Goal: Book appointment/travel/reservation

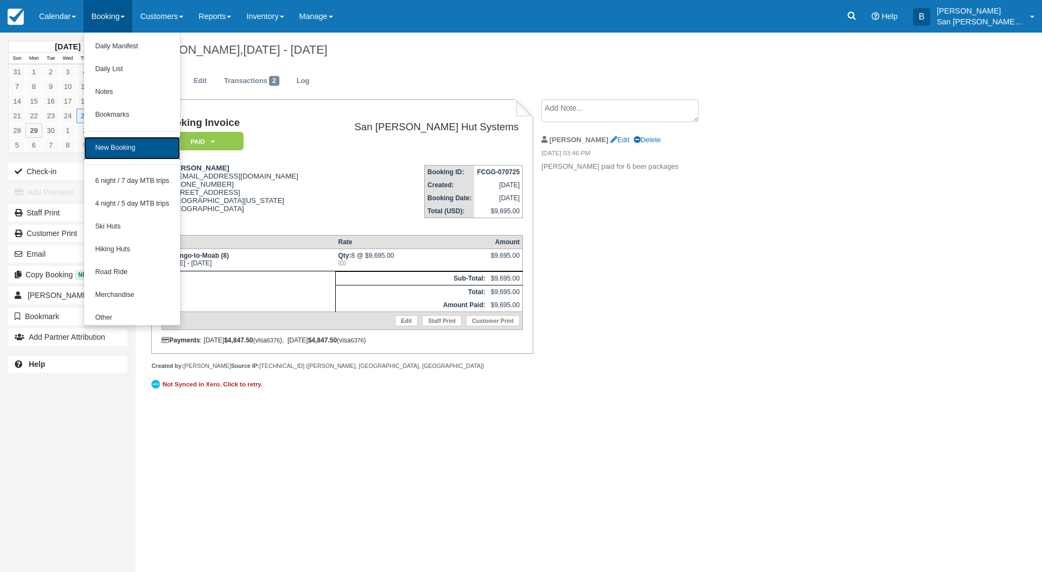
click at [119, 147] on link "New Booking" at bounding box center [132, 148] width 96 height 23
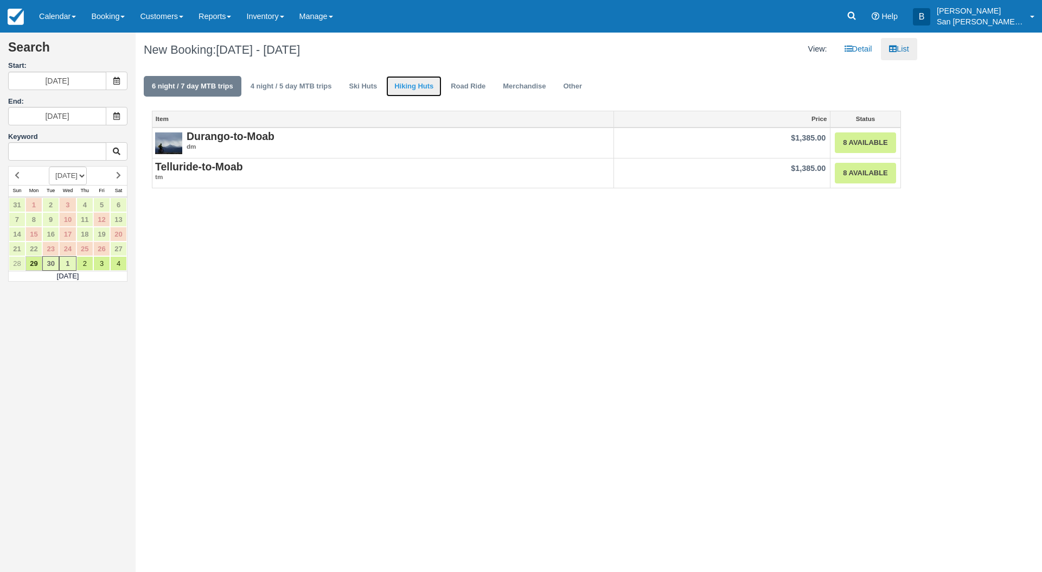
click at [406, 84] on link "Hiking Huts" at bounding box center [413, 86] width 55 height 21
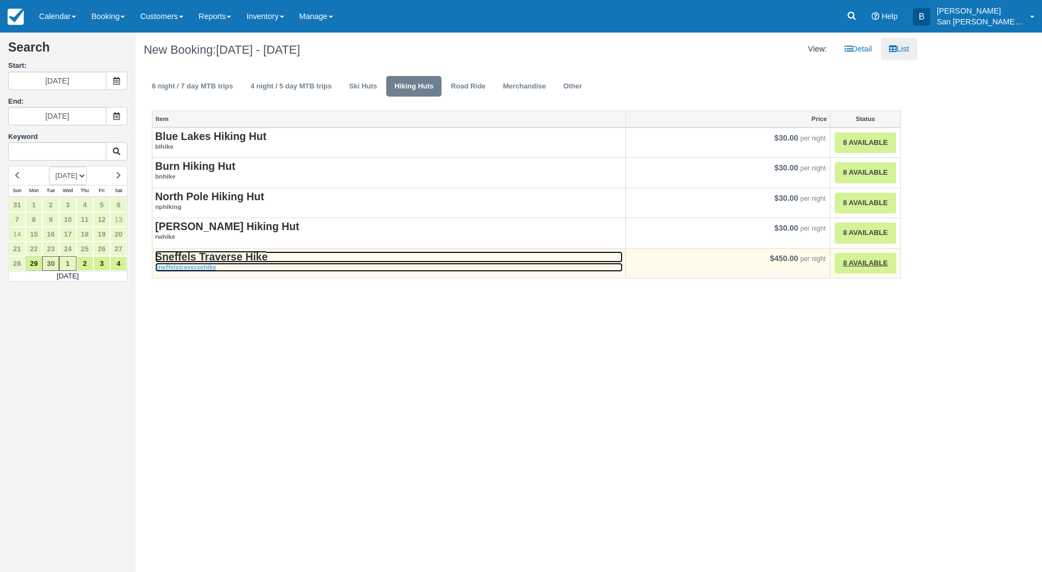
click at [233, 255] on strong "Sneffels Traverse Hike" at bounding box center [211, 257] width 112 height 12
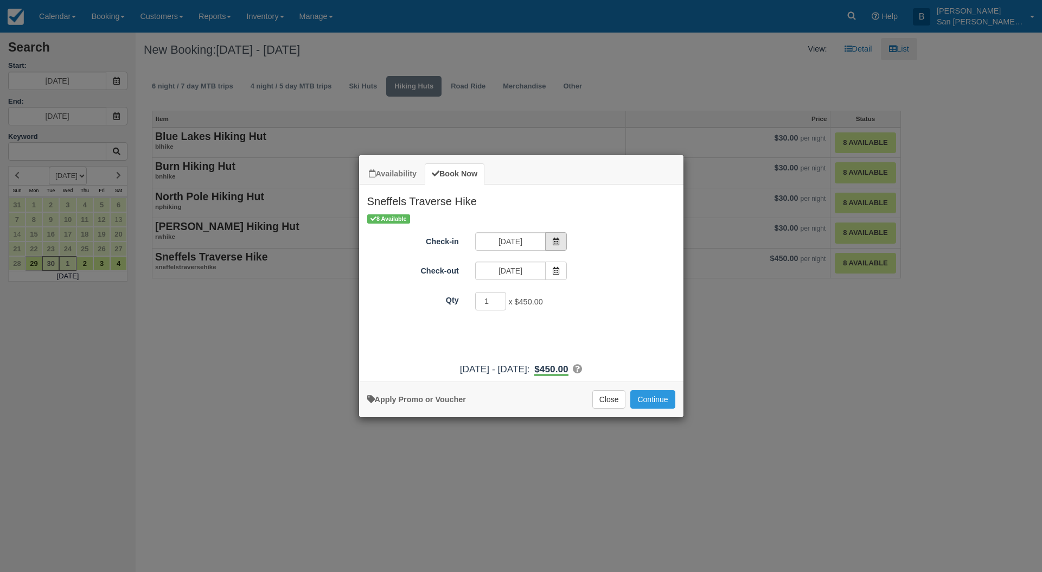
click at [555, 241] on icon "Item Modal" at bounding box center [556, 242] width 8 height 8
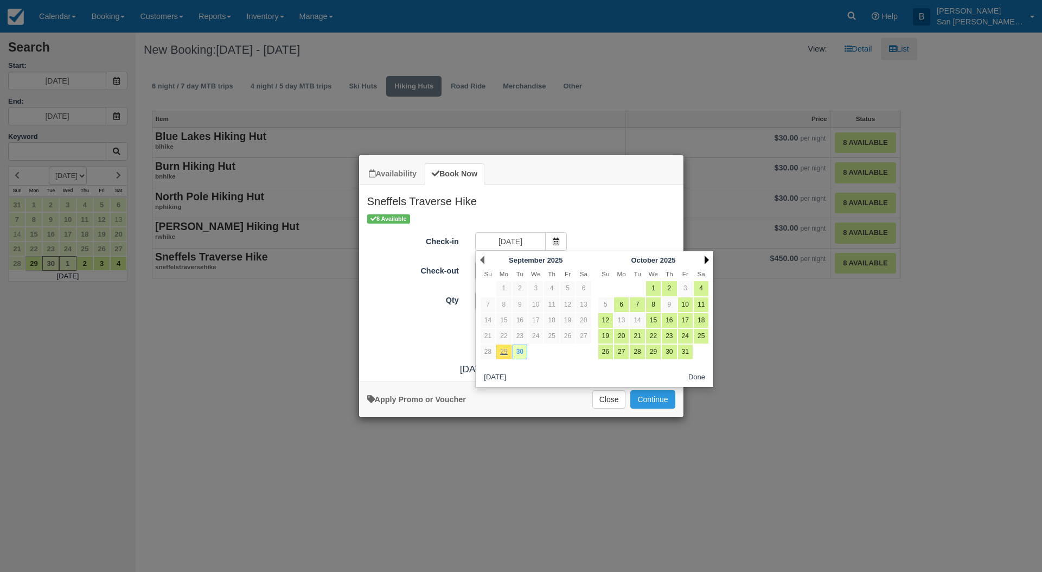
click at [707, 256] on link "Next" at bounding box center [707, 260] width 4 height 9
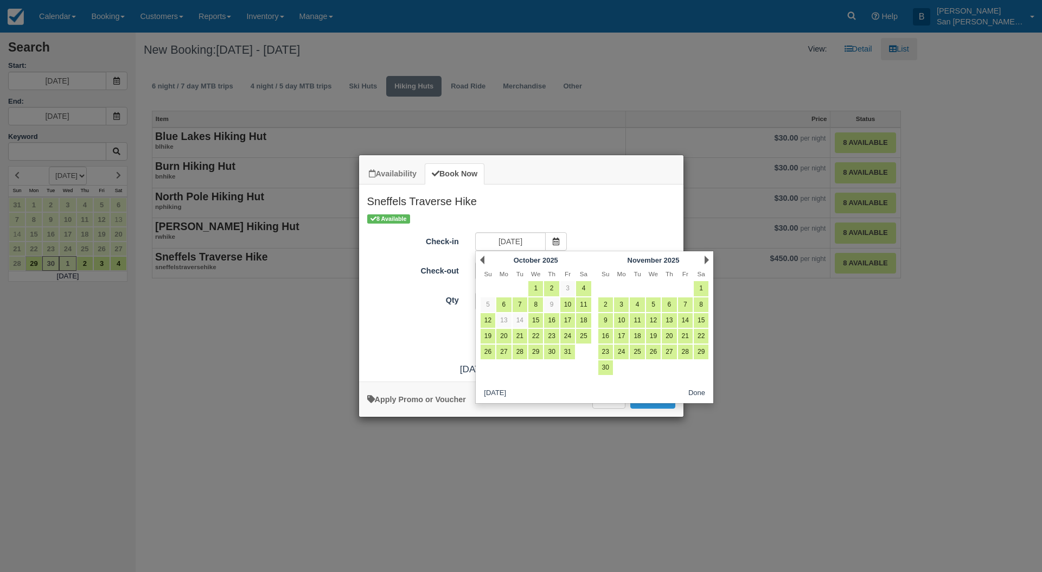
click at [707, 256] on link "Next" at bounding box center [707, 260] width 4 height 9
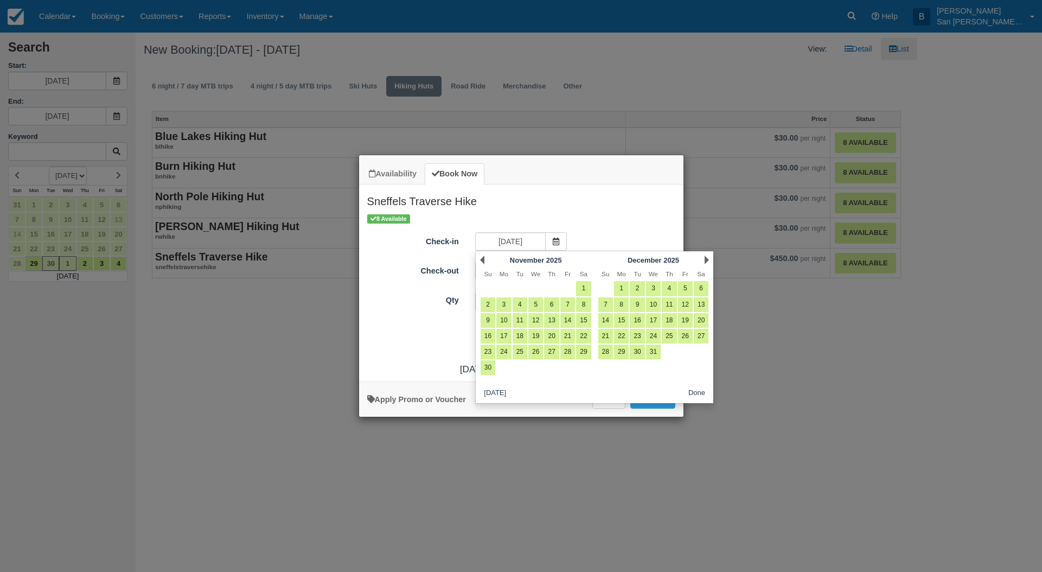
click at [707, 256] on link "Next" at bounding box center [707, 260] width 4 height 9
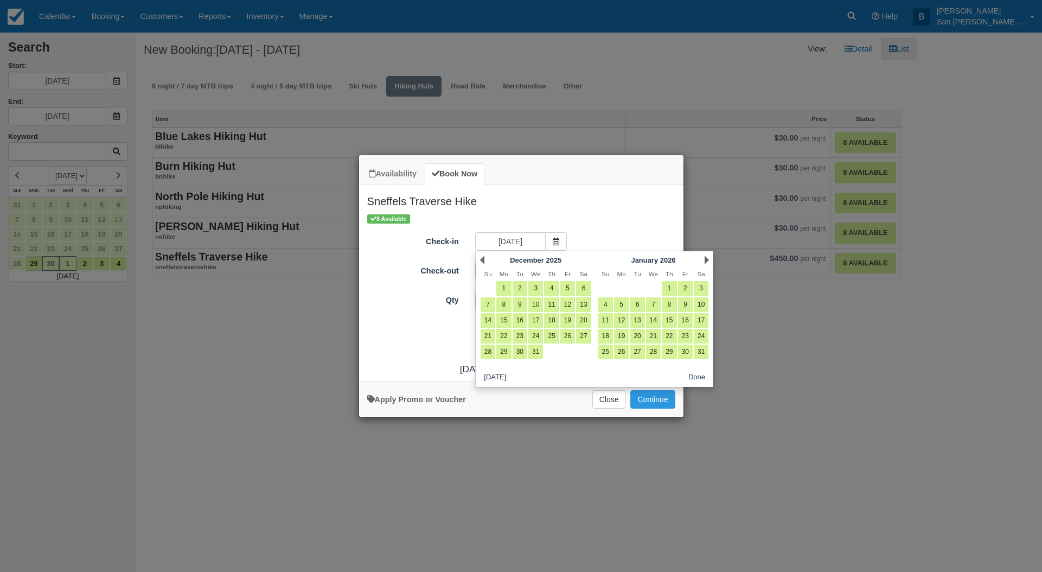
click at [707, 256] on link "Next" at bounding box center [707, 260] width 4 height 9
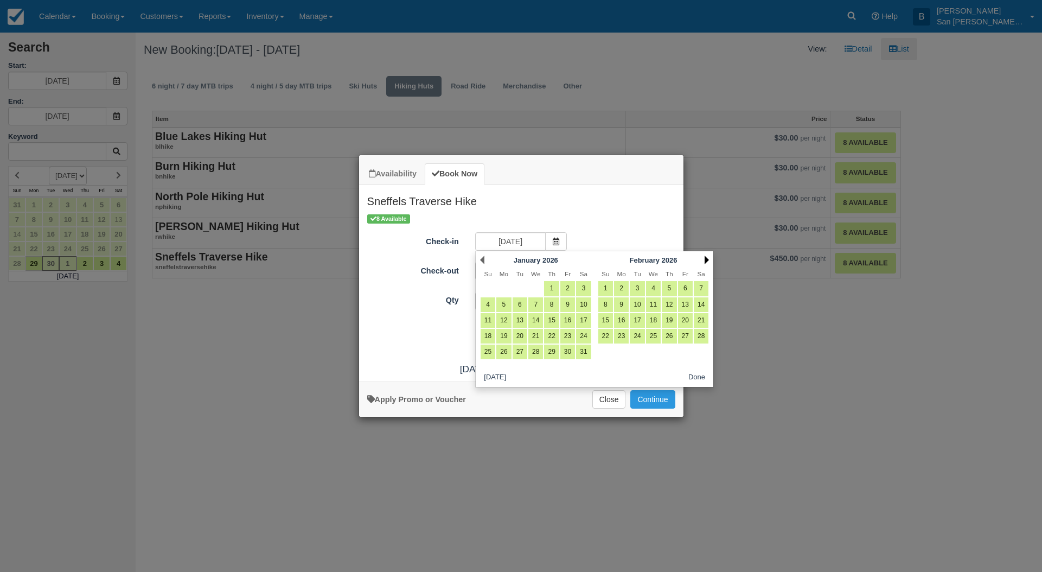
click at [706, 261] on link "Next" at bounding box center [707, 260] width 4 height 9
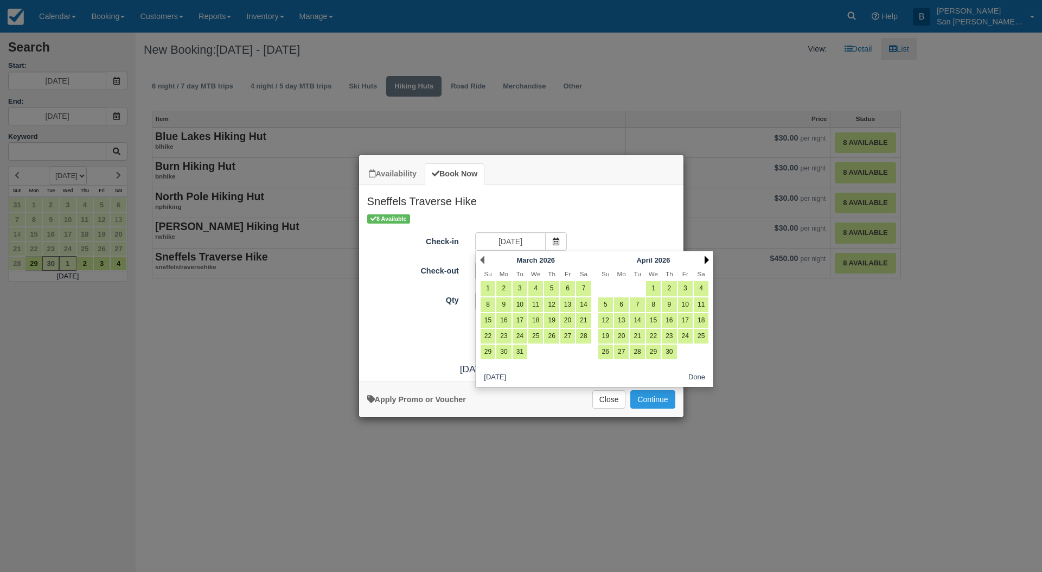
click at [705, 261] on link "Next" at bounding box center [707, 260] width 4 height 9
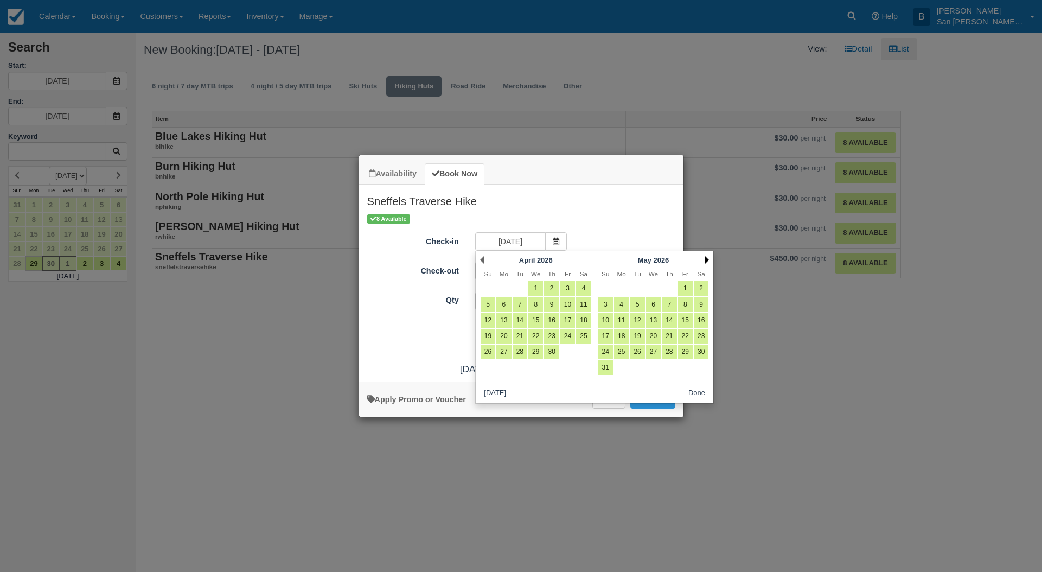
click at [705, 261] on link "Next" at bounding box center [707, 260] width 4 height 9
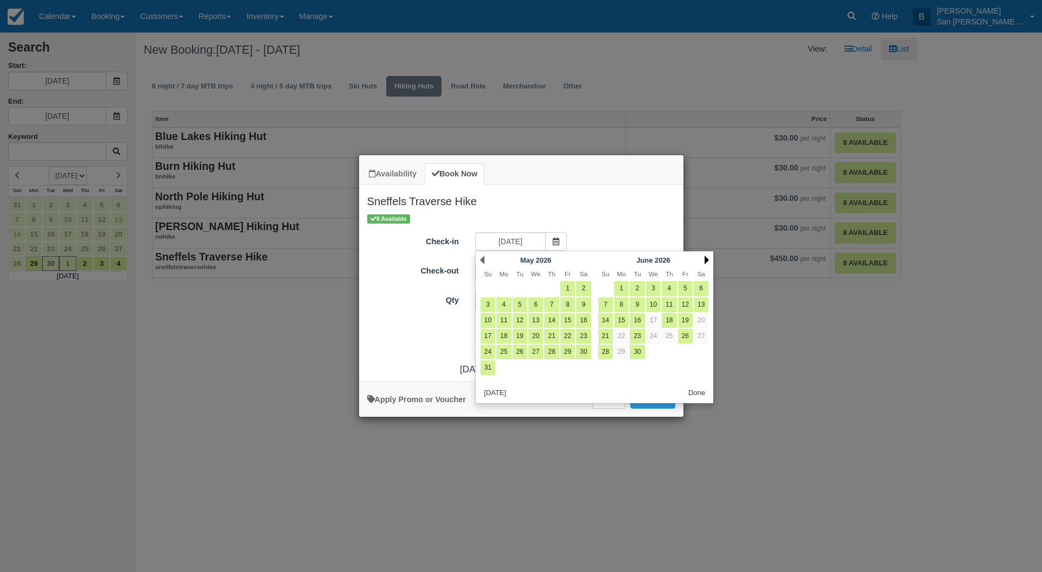
click at [705, 262] on link "Next" at bounding box center [707, 260] width 4 height 9
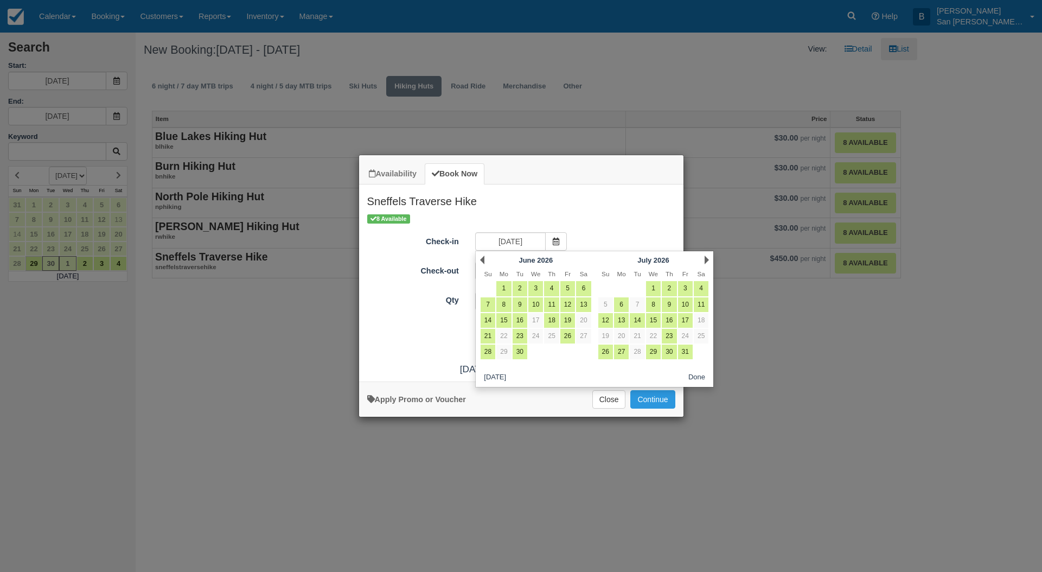
drag, startPoint x: 628, startPoint y: 320, endPoint x: 566, endPoint y: 497, distance: 187.9
click at [628, 321] on link "13" at bounding box center [621, 320] width 15 height 15
type input "[DATE]"
type input "07/14/26"
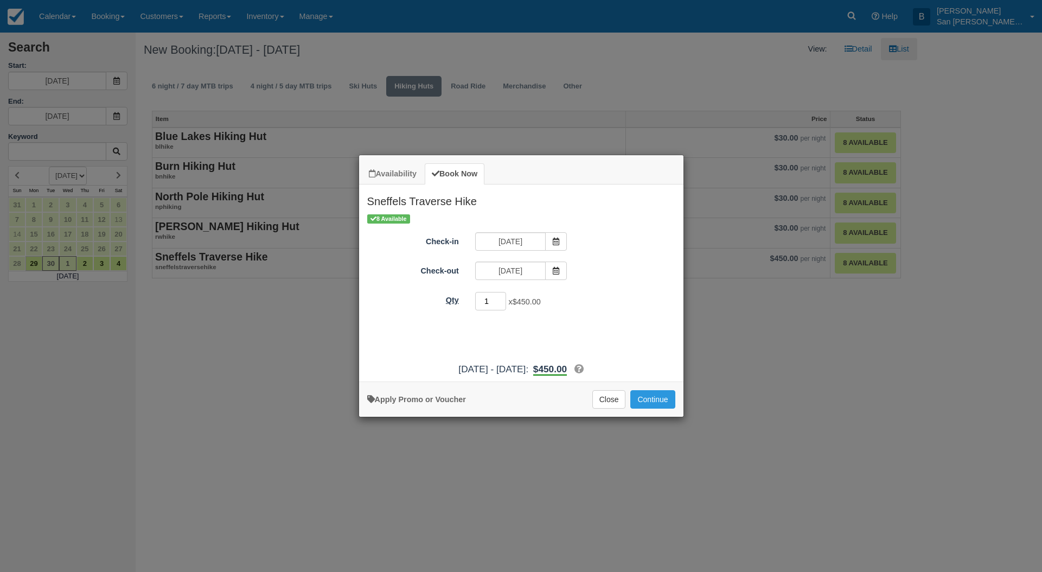
drag, startPoint x: 484, startPoint y: 302, endPoint x: 458, endPoint y: 302, distance: 26.6
click at [459, 302] on div "Qty 1 x $450.00 Required." at bounding box center [521, 301] width 324 height 21
type input "5"
click at [663, 397] on button "Continue" at bounding box center [652, 399] width 44 height 18
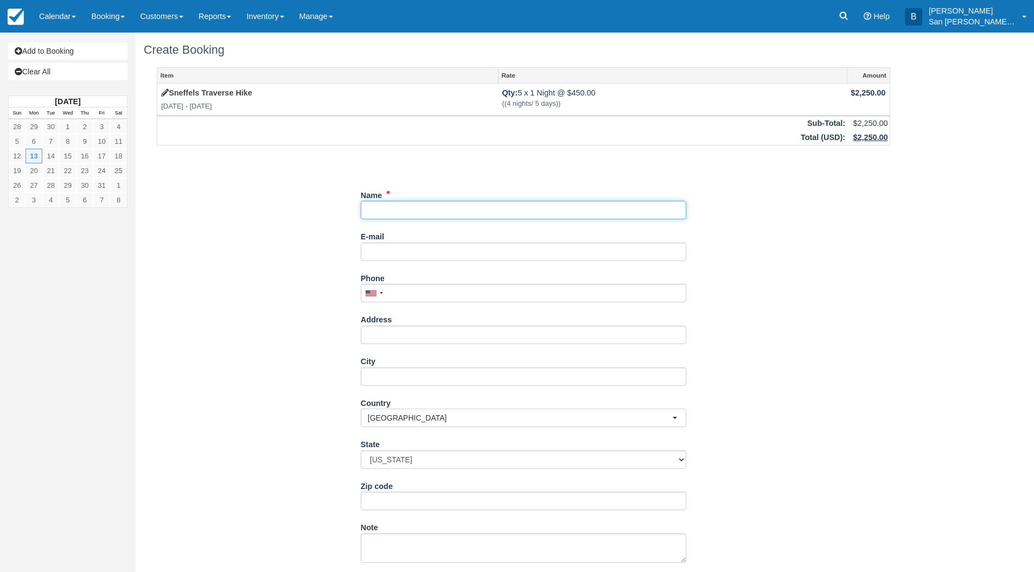
drag, startPoint x: 384, startPoint y: 204, endPoint x: 406, endPoint y: 211, distance: 22.8
click at [385, 206] on input "Name" at bounding box center [523, 210] width 325 height 18
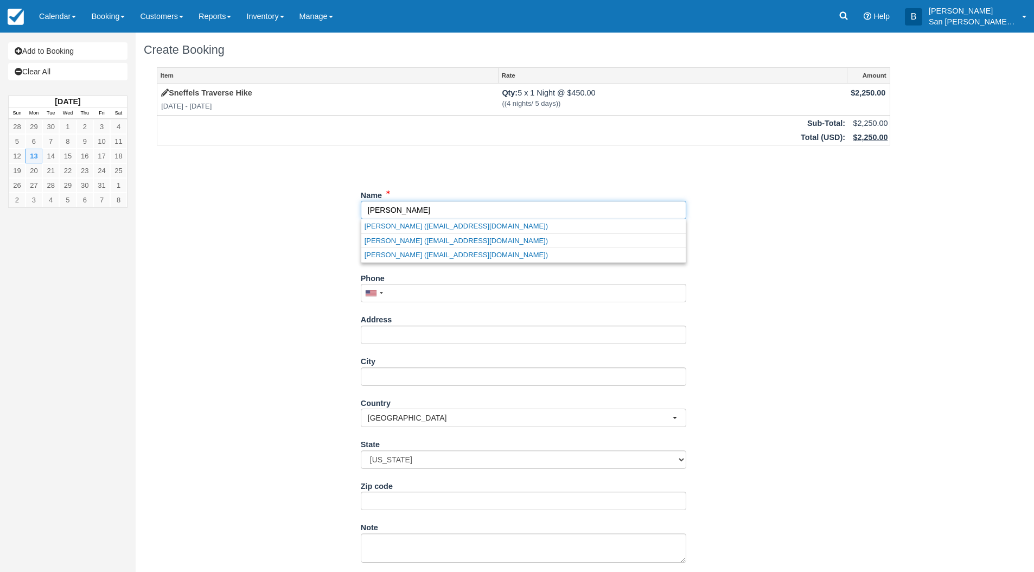
type input "[PERSON_NAME]"
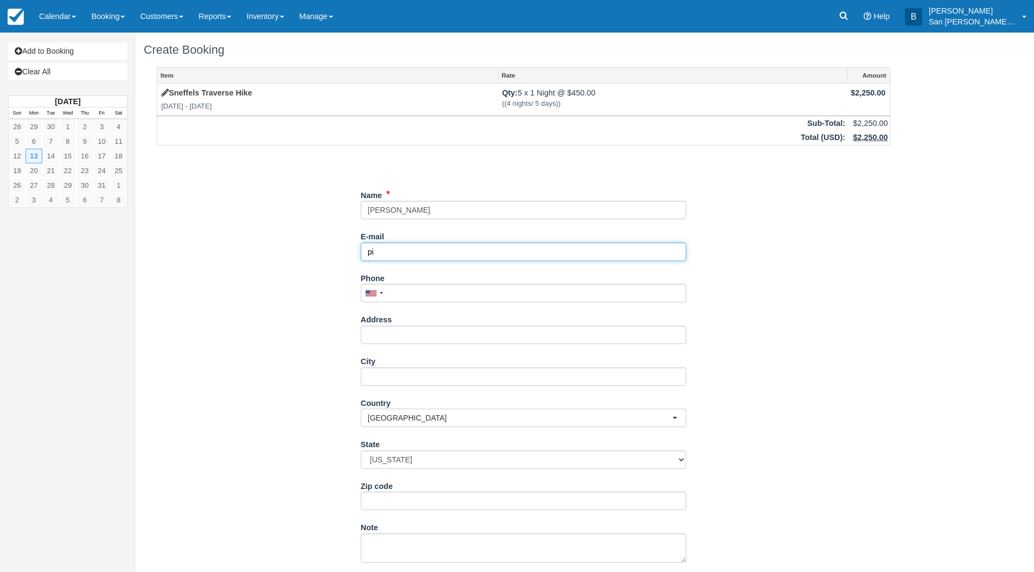
type input "p"
type input "[EMAIL_ADDRESS][DOMAIN_NAME]"
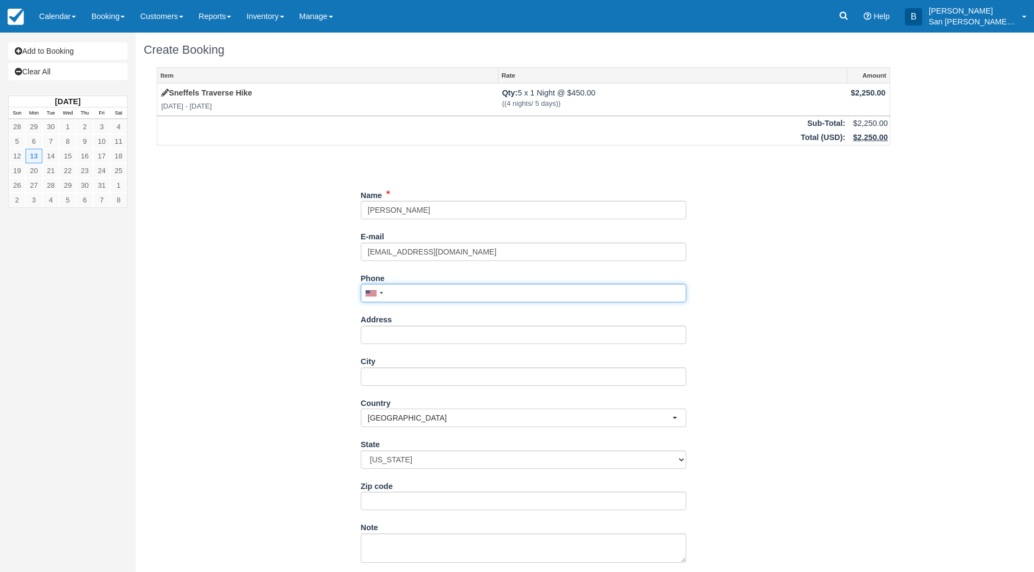
drag, startPoint x: 409, startPoint y: 289, endPoint x: 440, endPoint y: 288, distance: 30.9
click at [409, 288] on input "Phone" at bounding box center [523, 293] width 325 height 18
type input "(828) 318-2987"
click at [382, 327] on input "Address" at bounding box center [523, 334] width 325 height 18
type input "[STREET_ADDRESS][PERSON_NAME]"
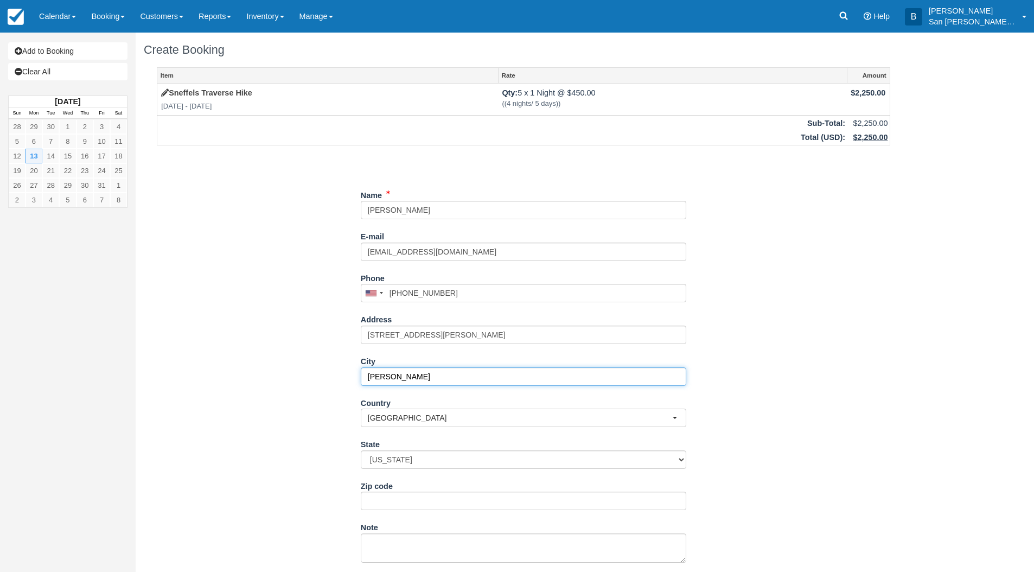
type input "Candler"
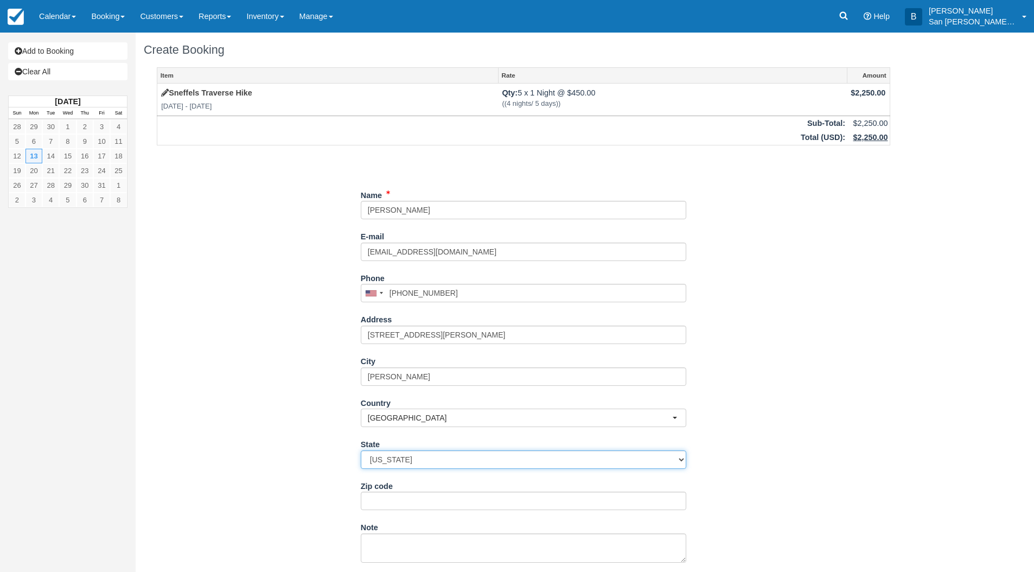
select select "NC"
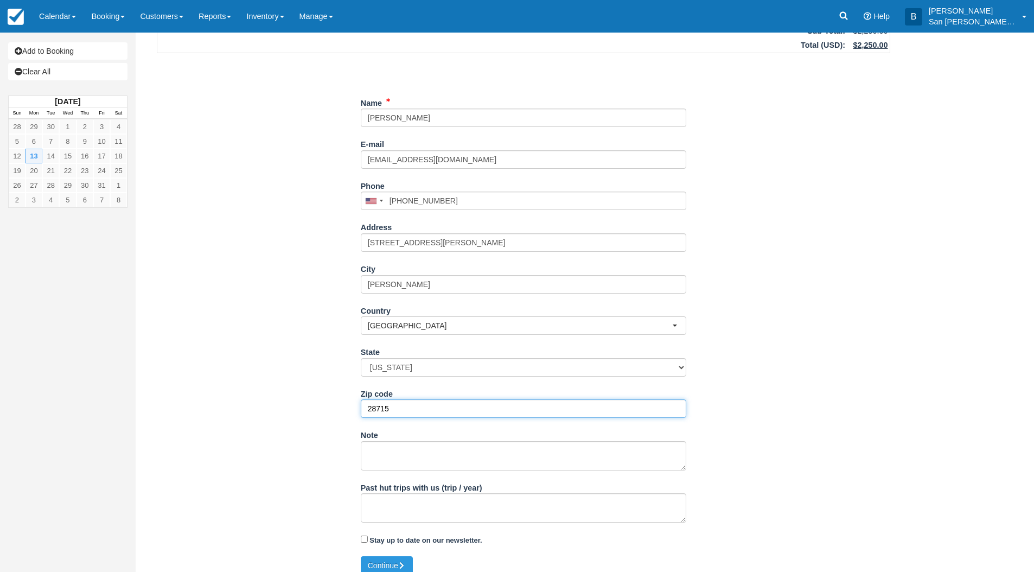
scroll to position [103, 0]
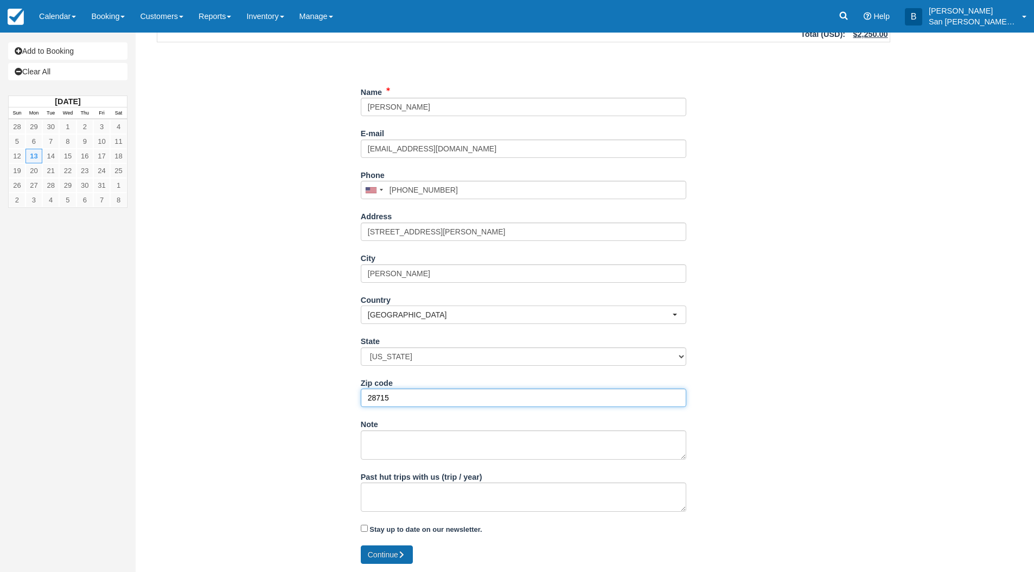
type input "28715"
click at [391, 552] on button "Continue" at bounding box center [387, 554] width 52 height 18
type input "+18283182987"
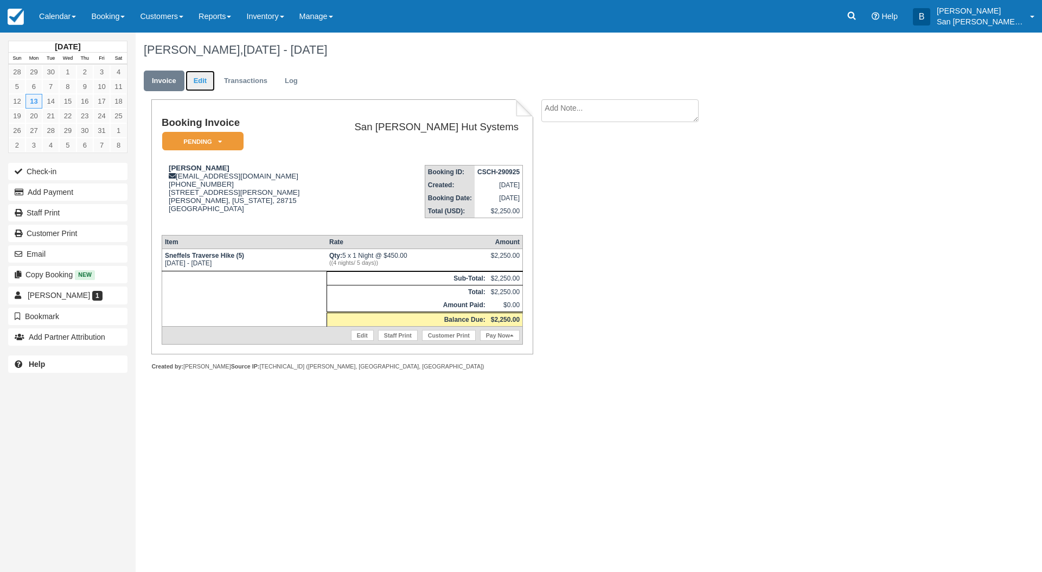
click at [196, 80] on link "Edit" at bounding box center [200, 81] width 29 height 21
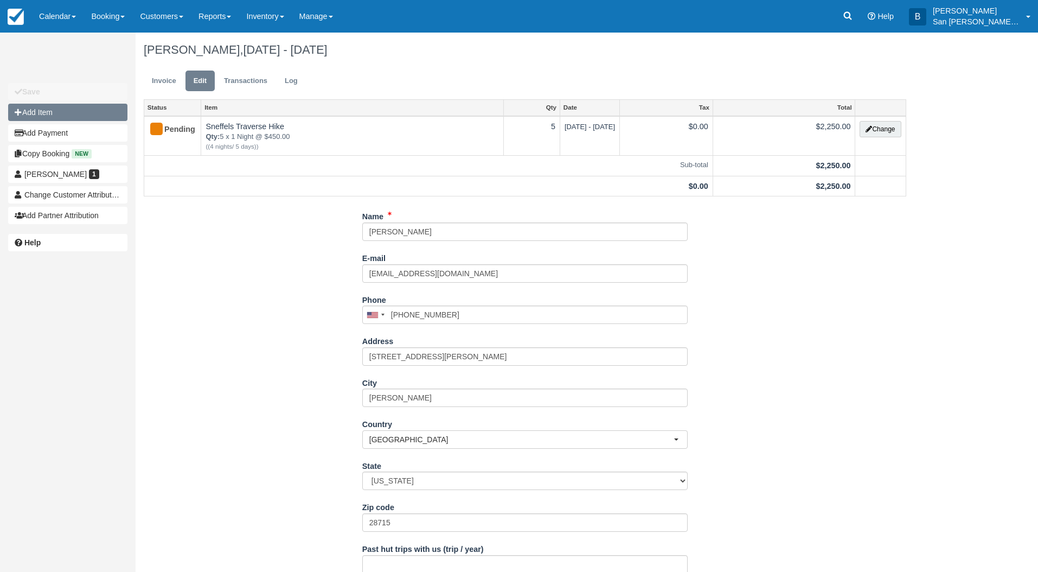
click at [37, 111] on button "Add Item" at bounding box center [67, 112] width 119 height 17
type input "0.00"
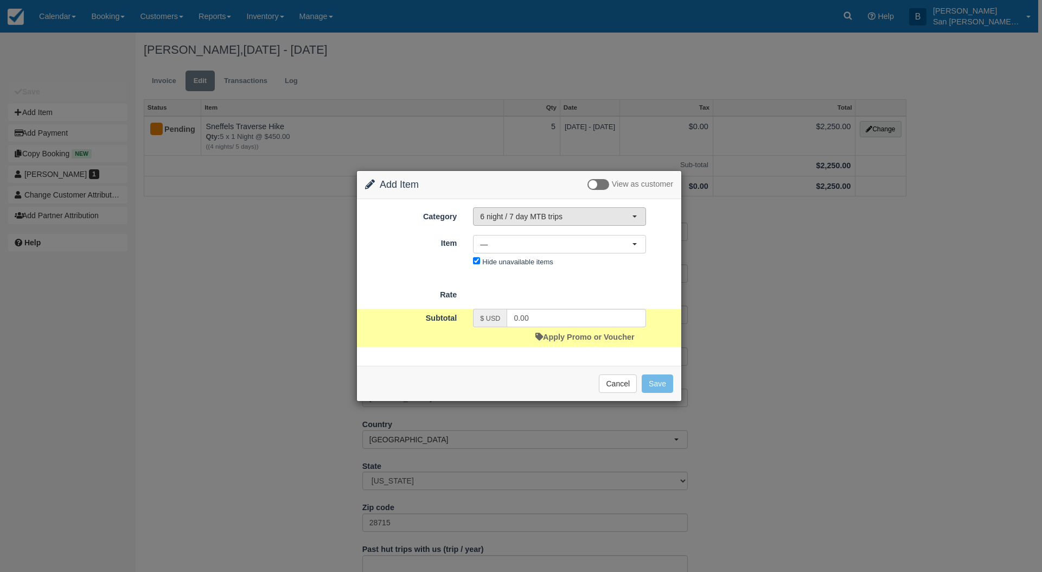
click at [487, 217] on span "6 night / 7 day MTB trips" at bounding box center [556, 216] width 152 height 11
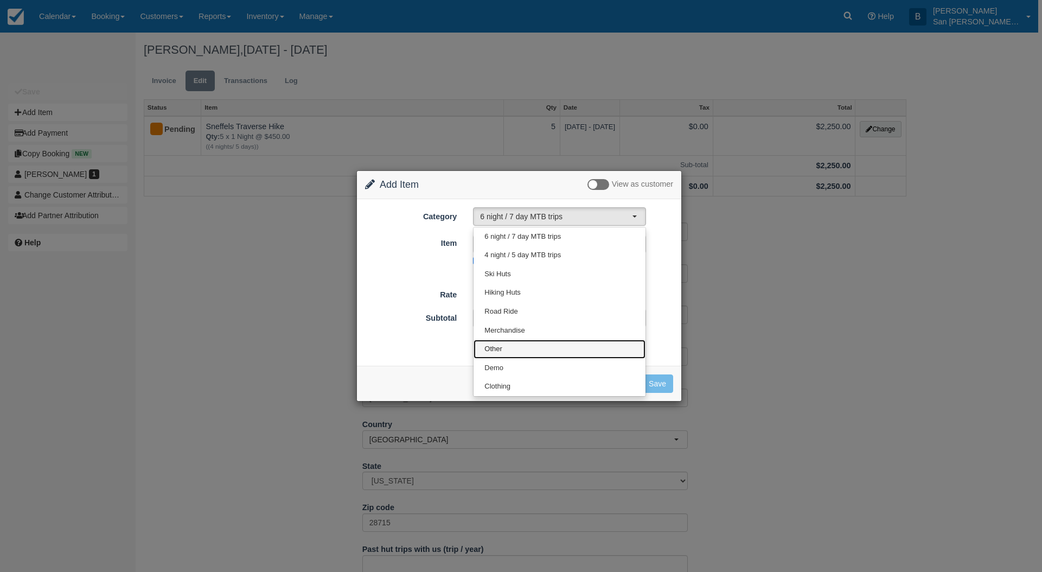
click at [505, 349] on link "Other" at bounding box center [560, 349] width 172 height 19
select select "15"
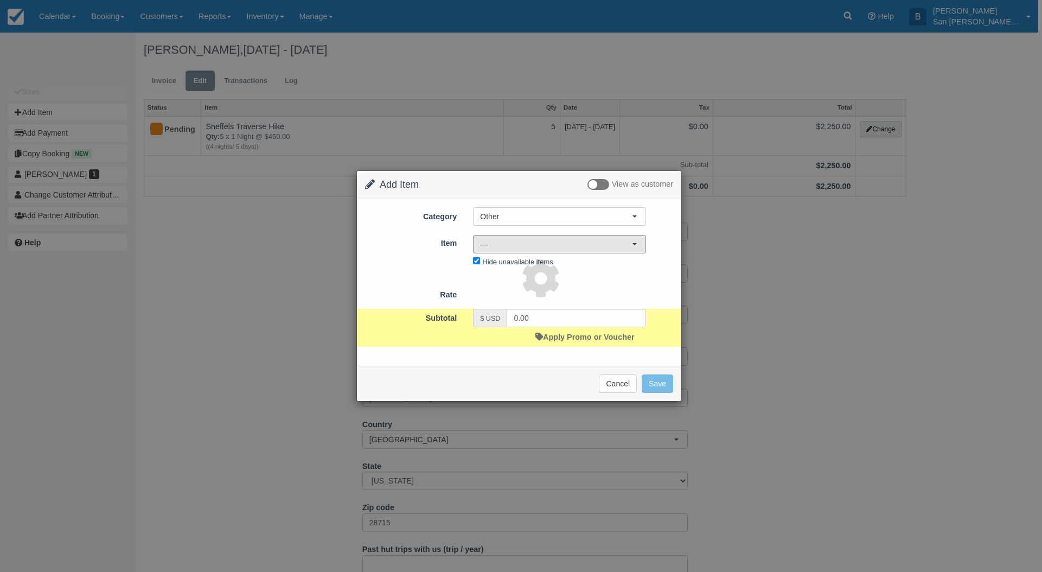
click at [500, 241] on span "—" at bounding box center [556, 244] width 152 height 11
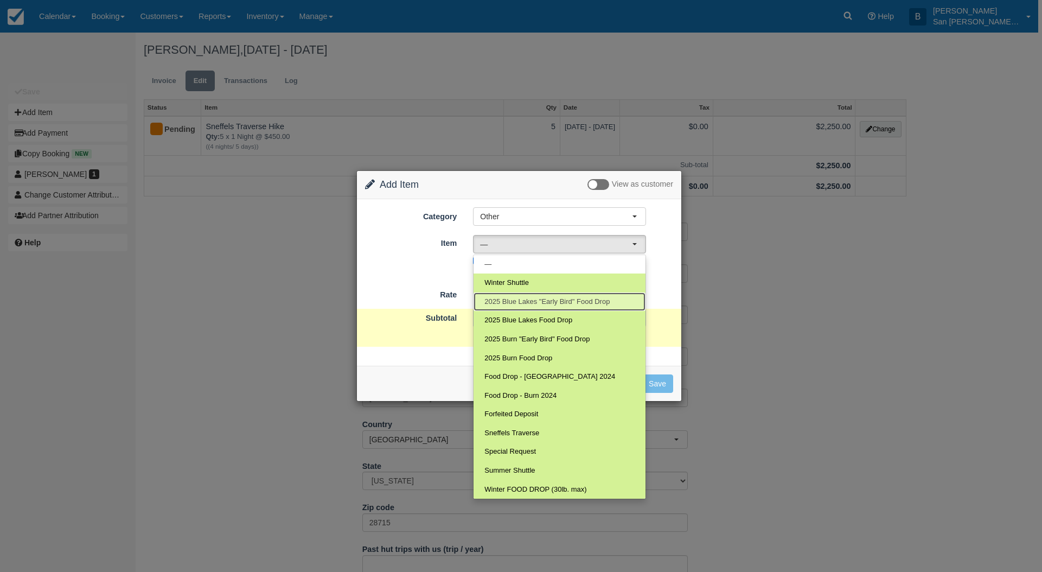
click at [523, 298] on span "2025 Blue Lakes "Early Bird" Food Drop" at bounding box center [546, 302] width 125 height 10
select select "118"
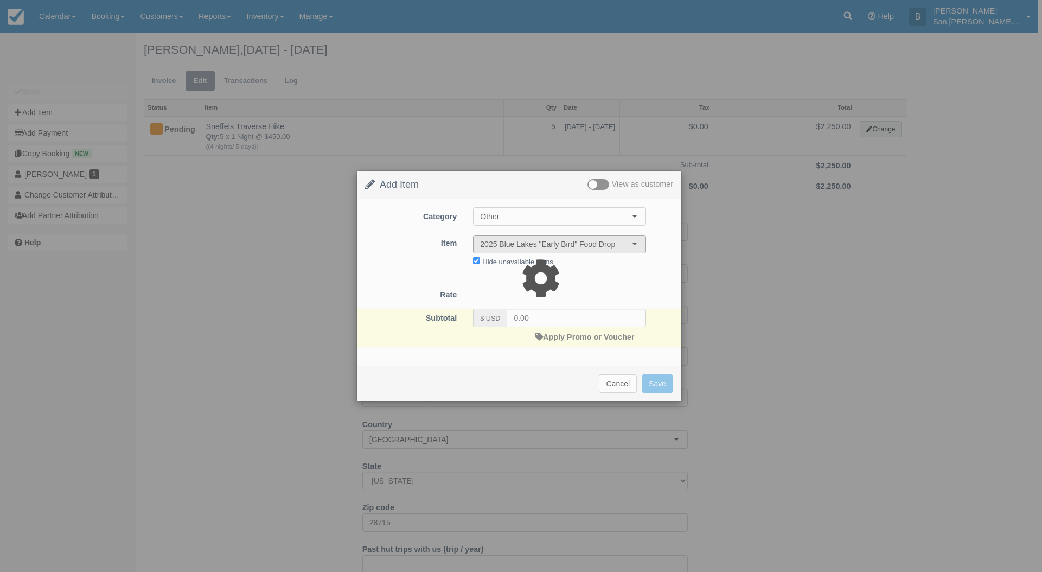
type input "199.00"
select select "07:00"
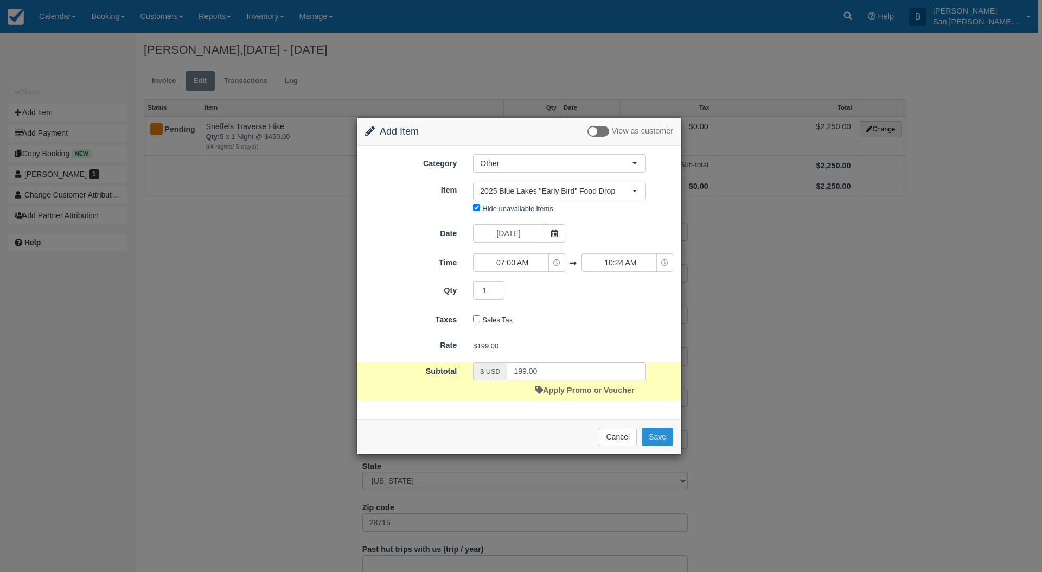
click at [666, 439] on button "Save" at bounding box center [657, 436] width 31 height 18
checkbox input "false"
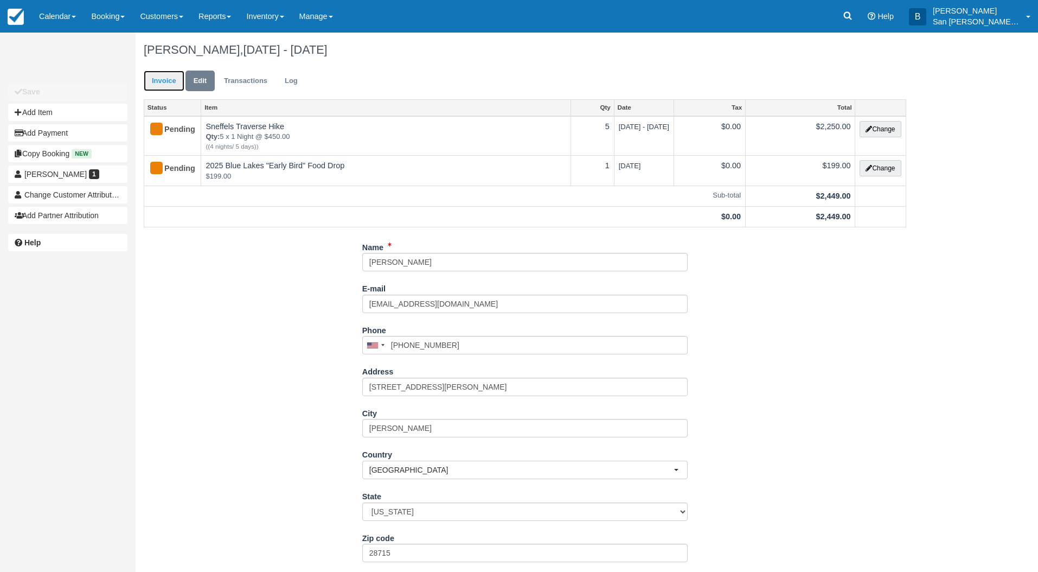
click at [152, 76] on link "Invoice" at bounding box center [164, 81] width 41 height 21
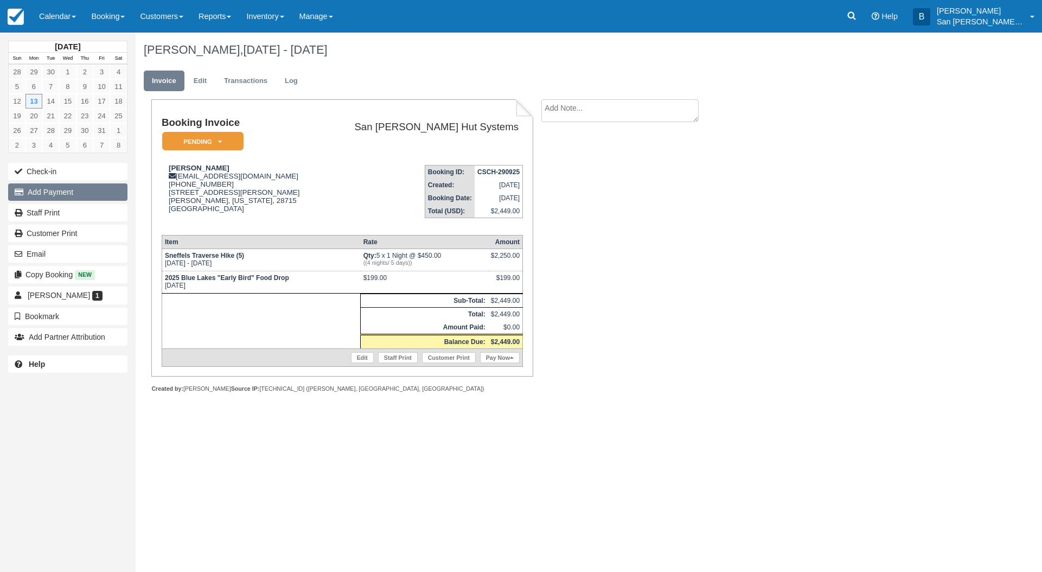
click at [65, 188] on button "Add Payment" at bounding box center [67, 191] width 119 height 17
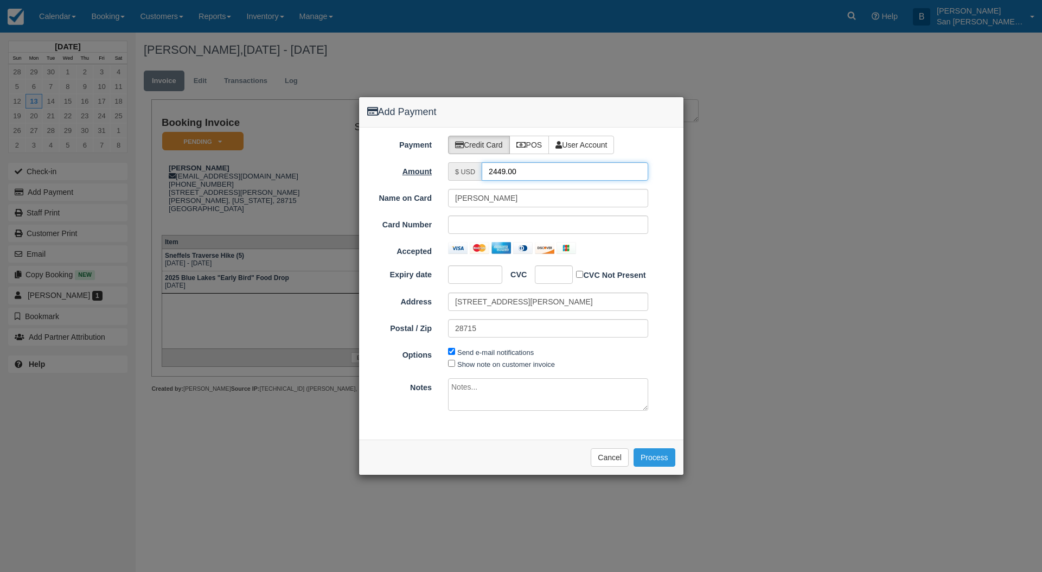
drag, startPoint x: 525, startPoint y: 171, endPoint x: 429, endPoint y: 168, distance: 96.6
click at [429, 168] on div "Amount $ USD 2449.00" at bounding box center [521, 171] width 324 height 18
type input "1224.50"
click at [460, 200] on input "[PERSON_NAME]" at bounding box center [548, 198] width 200 height 18
type input "[PERSON_NAME]"
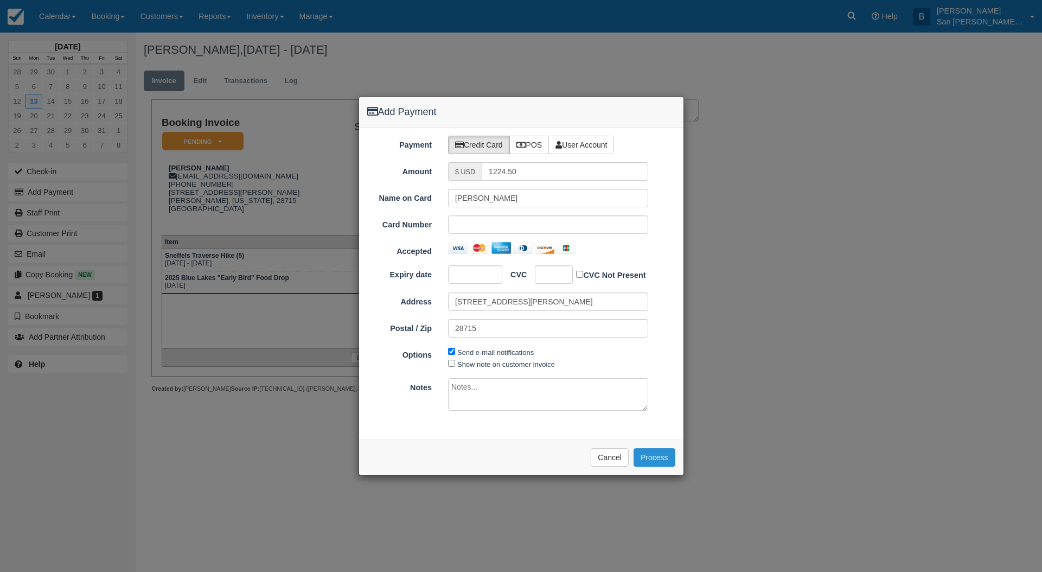
click at [658, 454] on button "Process" at bounding box center [655, 457] width 42 height 18
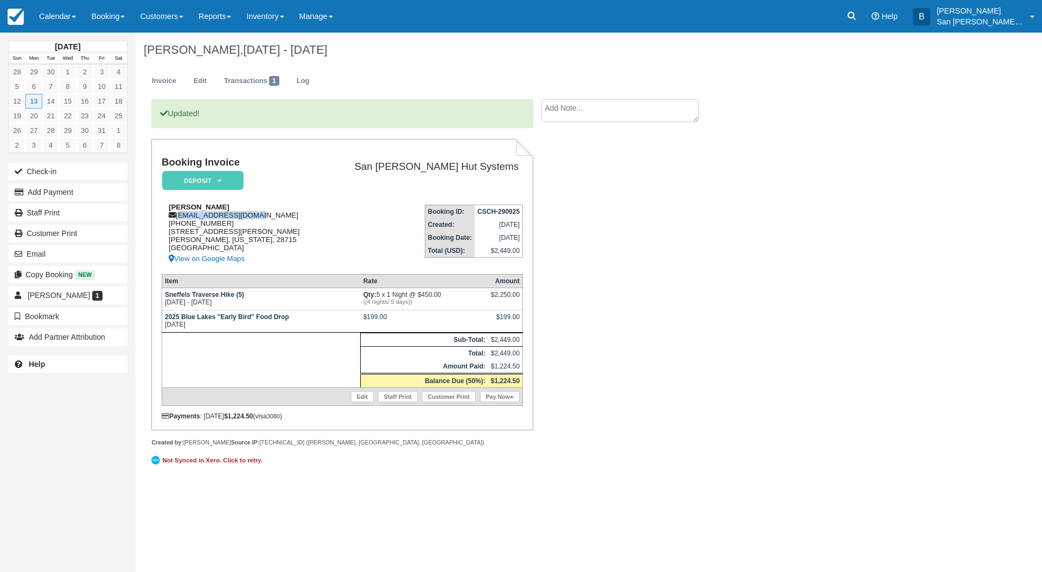
drag, startPoint x: 177, startPoint y: 214, endPoint x: 303, endPoint y: 214, distance: 125.9
click at [303, 214] on div "[PERSON_NAME] [EMAIL_ADDRESS][DOMAIN_NAME] [PHONE_NUMBER] [STREET_ADDRESS][PERS…" at bounding box center [242, 234] width 161 height 62
copy div "[EMAIL_ADDRESS][DOMAIN_NAME]"
click at [49, 213] on link "Staff Print" at bounding box center [67, 212] width 119 height 17
click at [664, 288] on div "Updated! Booking Invoice Deposit   Pending Reserved Paid Waiting Cancelled Shut…" at bounding box center [434, 289] width 597 height 381
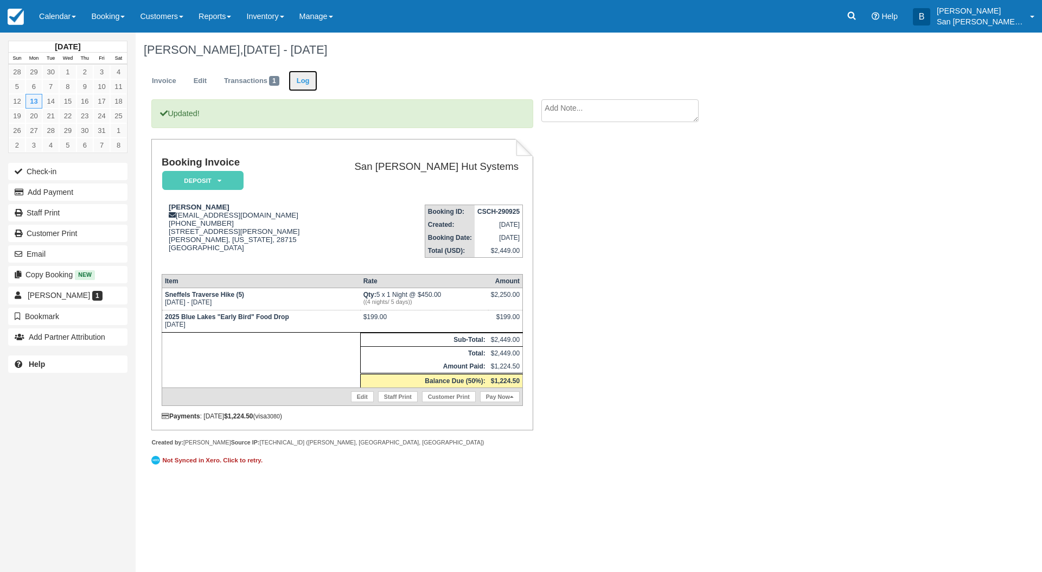
click at [307, 90] on link "Log" at bounding box center [303, 81] width 29 height 21
